Goal: Transaction & Acquisition: Book appointment/travel/reservation

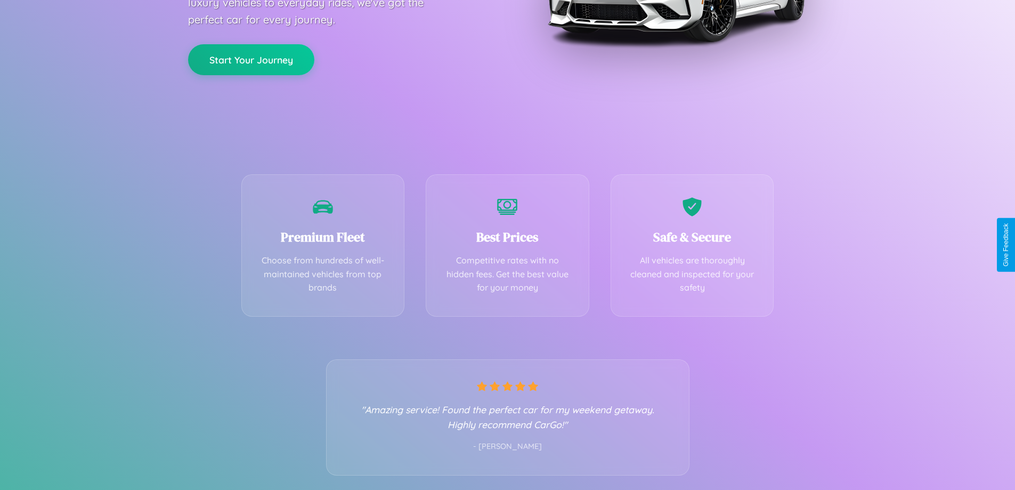
scroll to position [210, 0]
click at [507, 245] on div "Best Prices Competitive rates with no hidden fees. Get the best value for your …" at bounding box center [508, 242] width 164 height 142
click at [251, 58] on button "Start Your Journey" at bounding box center [251, 58] width 126 height 31
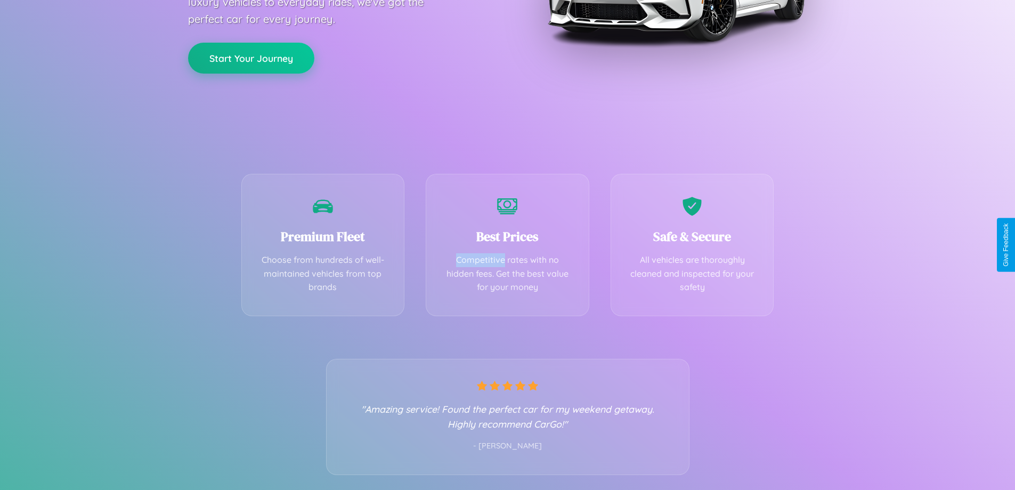
click at [251, 58] on button "Start Your Journey" at bounding box center [251, 58] width 126 height 31
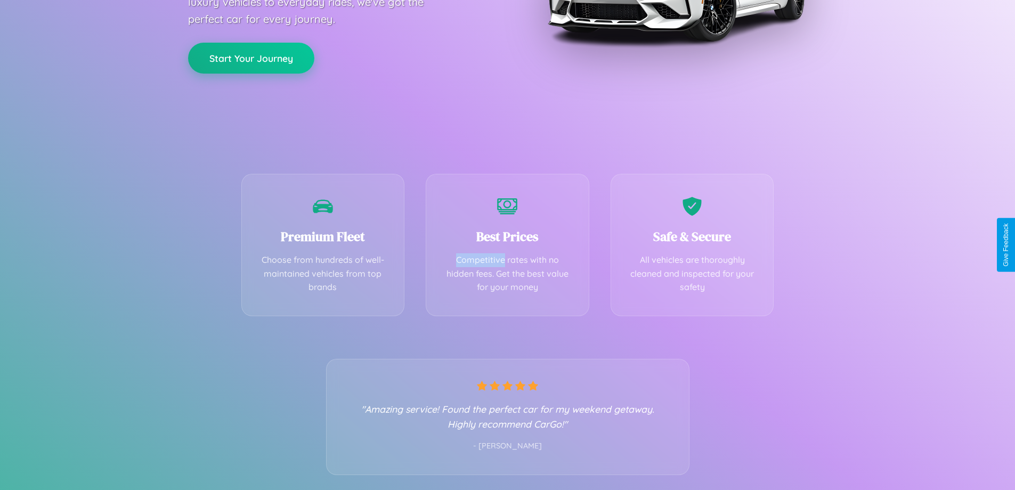
click at [251, 58] on button "Start Your Journey" at bounding box center [251, 58] width 126 height 31
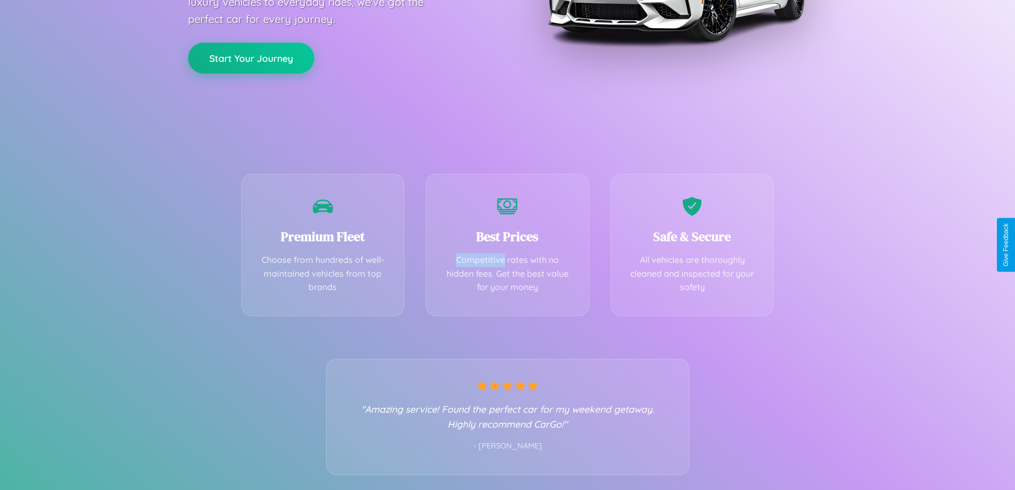
click at [251, 58] on button "Start Your Journey" at bounding box center [251, 58] width 126 height 31
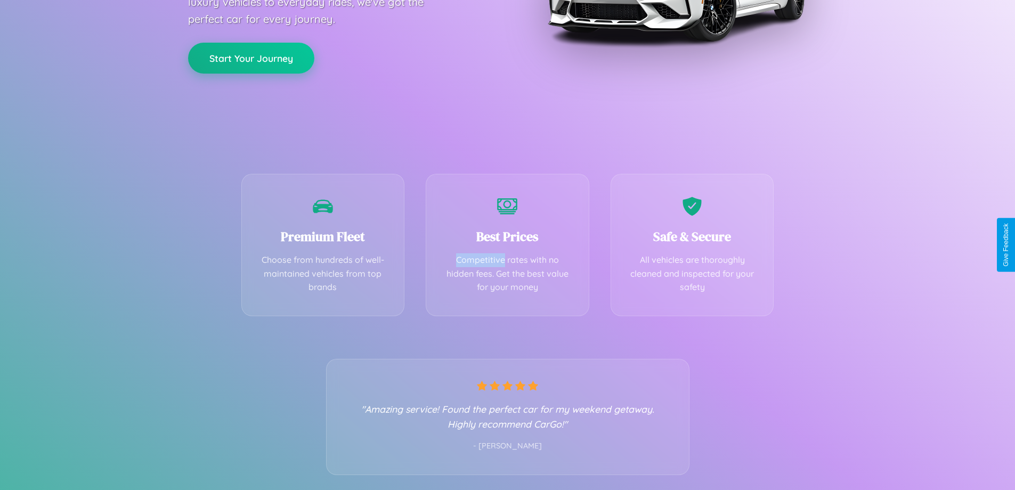
click at [251, 58] on button "Start Your Journey" at bounding box center [251, 58] width 126 height 31
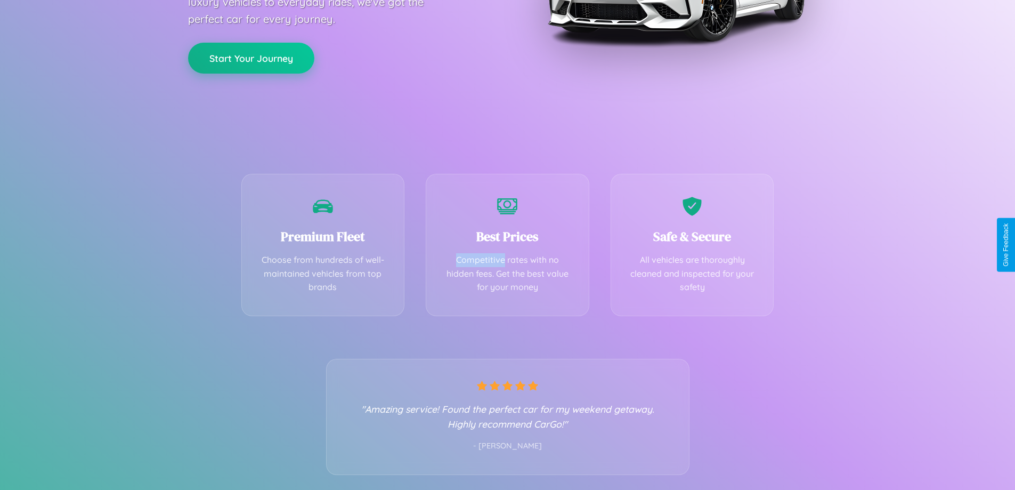
click at [251, 58] on button "Start Your Journey" at bounding box center [251, 58] width 126 height 31
